Goal: Navigation & Orientation: Find specific page/section

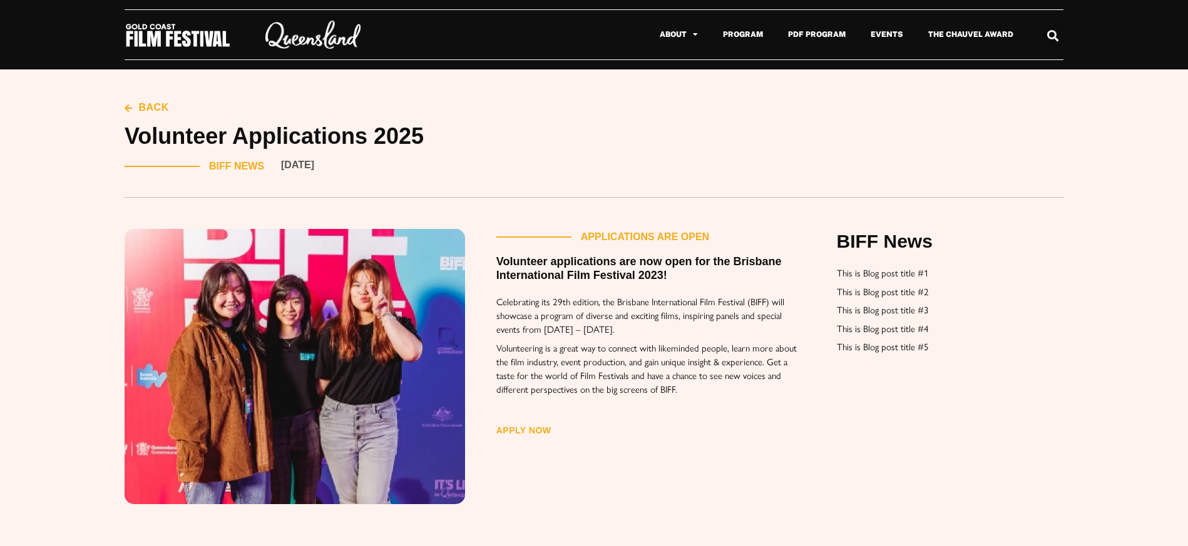
click at [180, 38] on img at bounding box center [178, 36] width 106 height 26
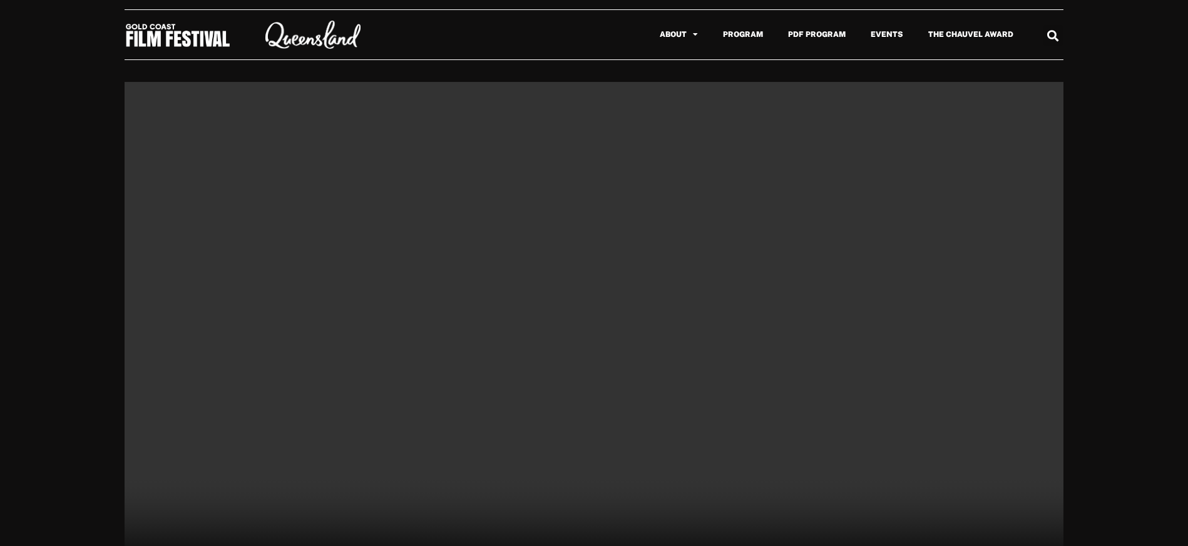
click at [657, 132] on video at bounding box center [594, 346] width 939 height 528
click at [870, 31] on link "Events" at bounding box center [887, 34] width 58 height 29
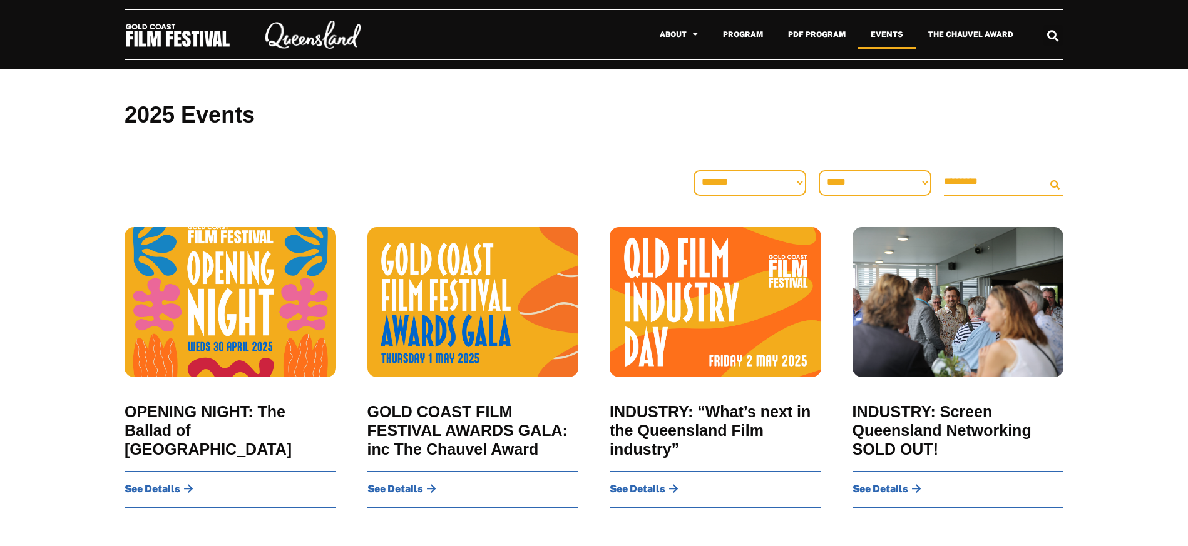
click at [208, 108] on h2 "2025 Events" at bounding box center [594, 115] width 939 height 29
click at [743, 36] on link "Program" at bounding box center [742, 34] width 65 height 29
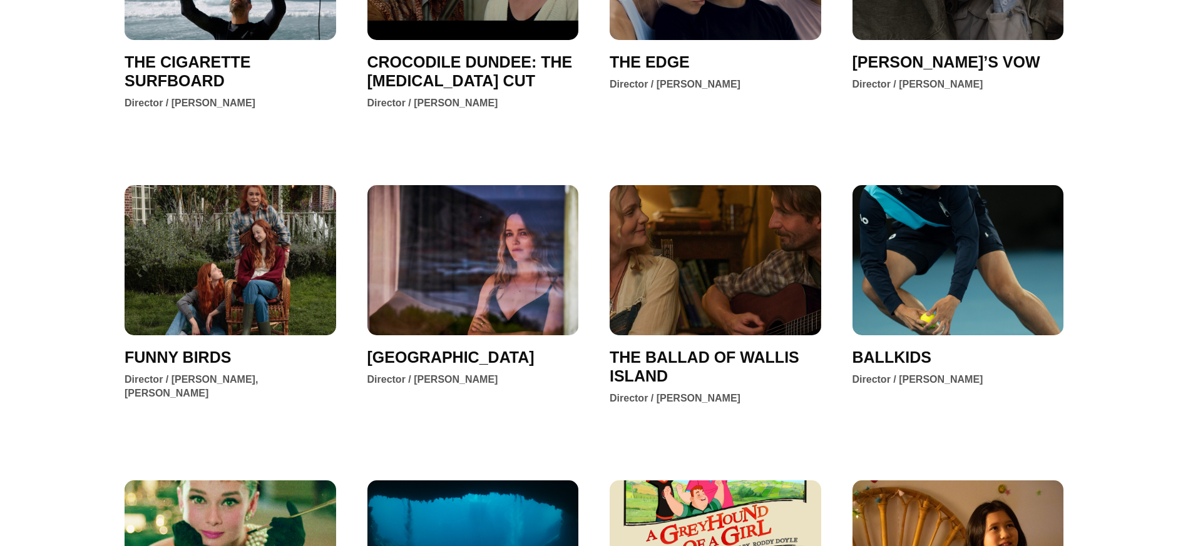
scroll to position [688, 0]
